Goal: Task Accomplishment & Management: Use online tool/utility

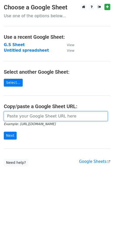
click at [50, 116] on input "url" at bounding box center [56, 116] width 104 height 10
paste input "https://docs.google.com/spreadsheets/d/1jtiM6u9zD5srxRhgJKGmqujWmhATlqTDBIoJbzE…"
type input "https://docs.google.com/spreadsheets/d/1jtiM6u9zD5srxRhgJKGmqujWmhATlqTDBIoJbzE…"
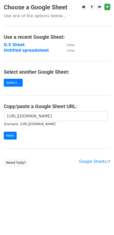
scroll to position [0, 0]
click at [11, 135] on input "Next" at bounding box center [10, 136] width 13 height 8
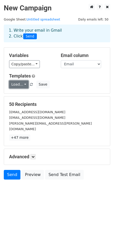
click at [21, 86] on link "Load..." at bounding box center [18, 84] width 19 height 8
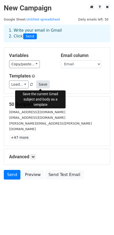
click at [37, 85] on button "Save" at bounding box center [42, 84] width 13 height 8
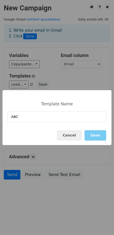
type input "ABC"
click at [95, 136] on button "Save" at bounding box center [96, 135] width 22 height 10
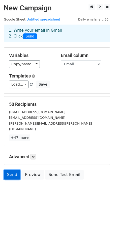
click at [10, 172] on link "Send" at bounding box center [12, 175] width 17 height 10
click at [35, 155] on icon at bounding box center [33, 156] width 3 height 3
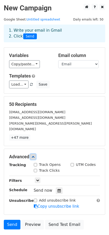
click at [35, 155] on icon at bounding box center [33, 156] width 3 height 3
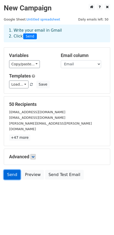
click at [8, 171] on link "Send" at bounding box center [12, 175] width 17 height 10
